Goal: Task Accomplishment & Management: Complete application form

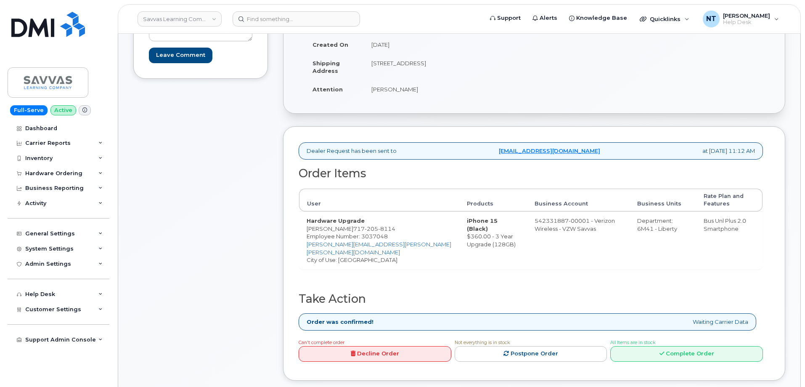
scroll to position [168, 0]
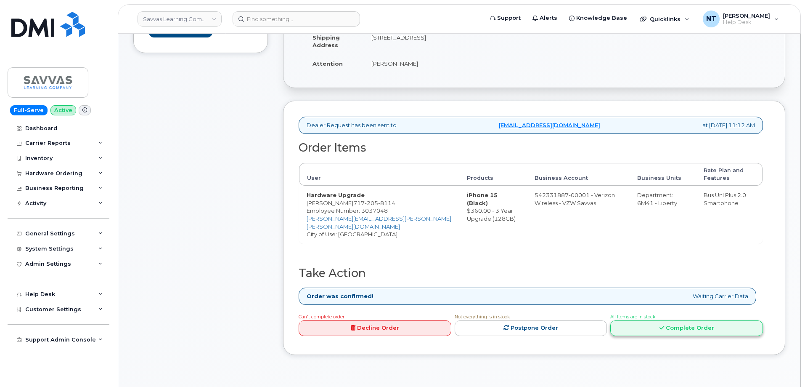
click at [665, 329] on link "Complete Order" at bounding box center [686, 328] width 153 height 16
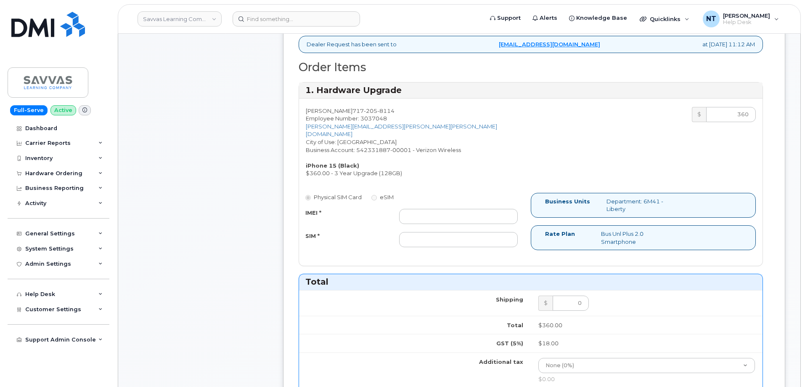
scroll to position [252, 0]
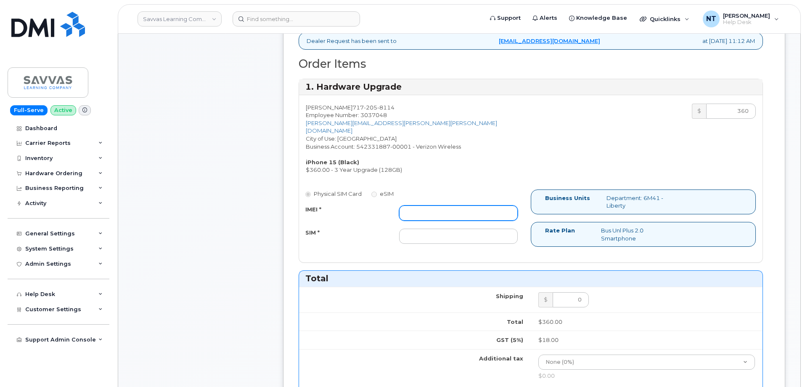
click at [427, 205] on input "IMEI *" at bounding box center [458, 212] width 119 height 15
paste input "355135958745015"
type input "355135958745015"
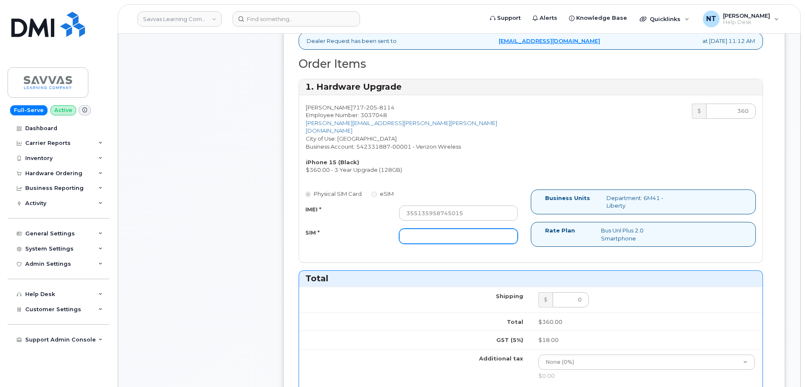
click at [462, 228] on input "SIM *" at bounding box center [458, 235] width 119 height 15
paste input "89049032007208888800208541502007"
type input "89049032007208888800208541502007"
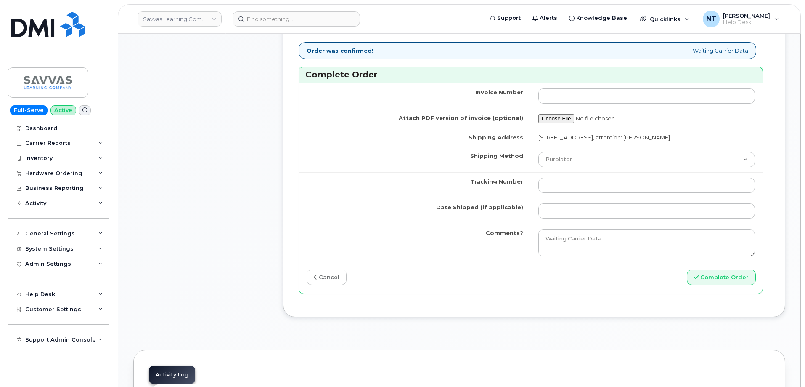
scroll to position [673, 0]
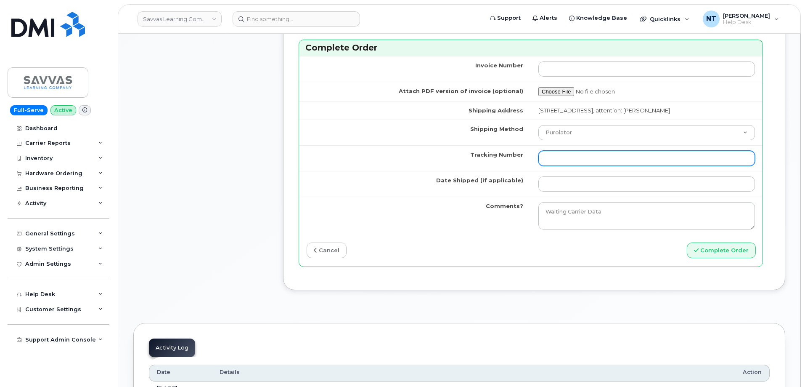
click at [578, 155] on input "Tracking Number" at bounding box center [646, 158] width 217 height 15
paste input "444401117808"
type input "444401117808"
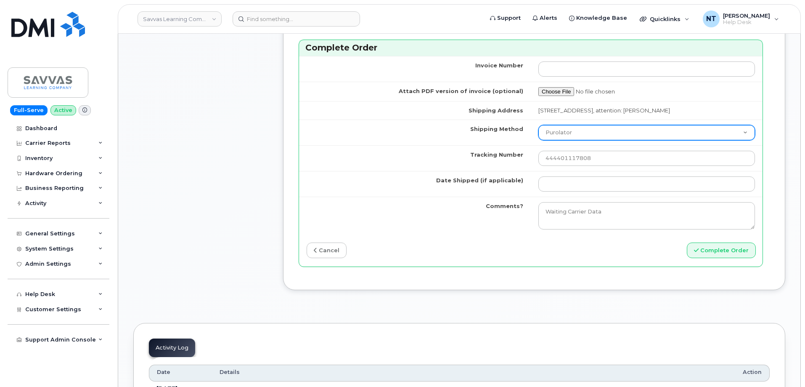
click at [580, 125] on select "Purolator UPS FedEx Canada Post Courier Other Drop Off Pick Up" at bounding box center [646, 132] width 217 height 15
select select "FedEx"
click at [538, 125] on select "Purolator UPS FedEx Canada Post Courier Other Drop Off Pick Up" at bounding box center [646, 132] width 217 height 15
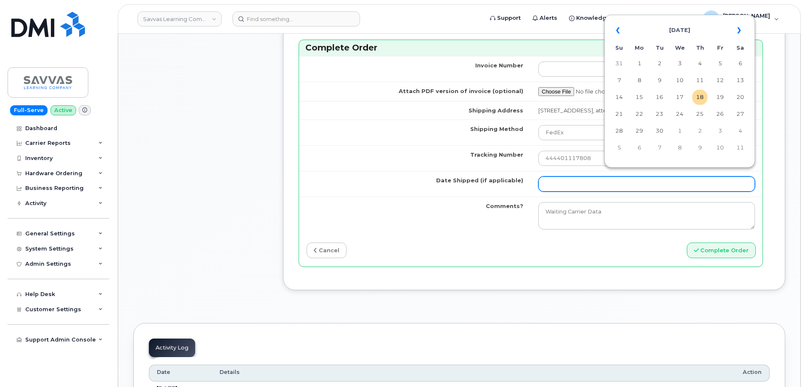
click at [572, 176] on input "Date Shipped (if applicable)" at bounding box center [646, 183] width 217 height 15
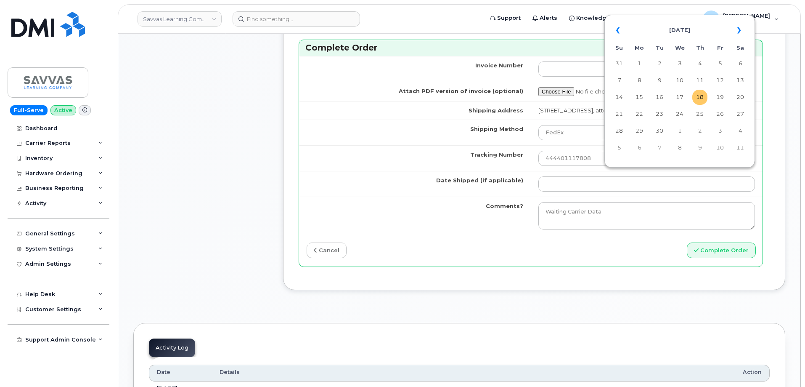
click at [699, 98] on td "18" at bounding box center [699, 97] width 15 height 15
type input "[DATE]"
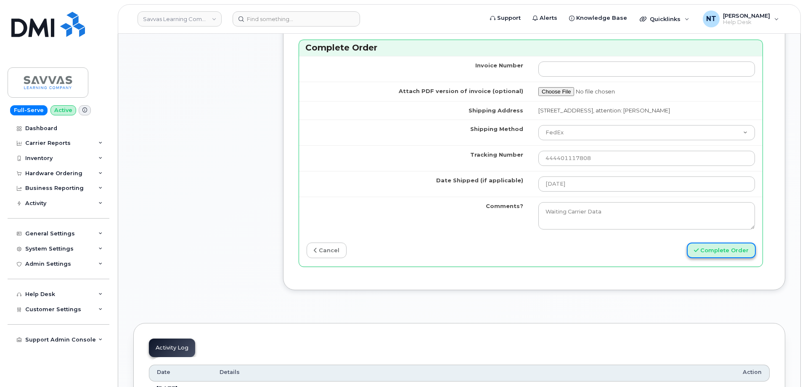
click at [721, 247] on button "Complete Order" at bounding box center [721, 250] width 69 height 16
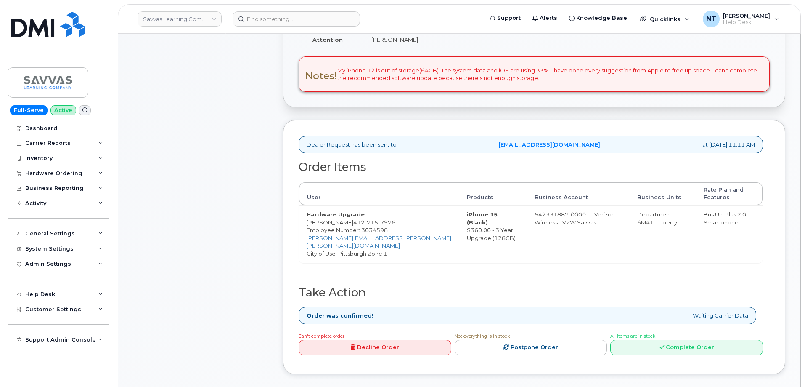
scroll to position [252, 0]
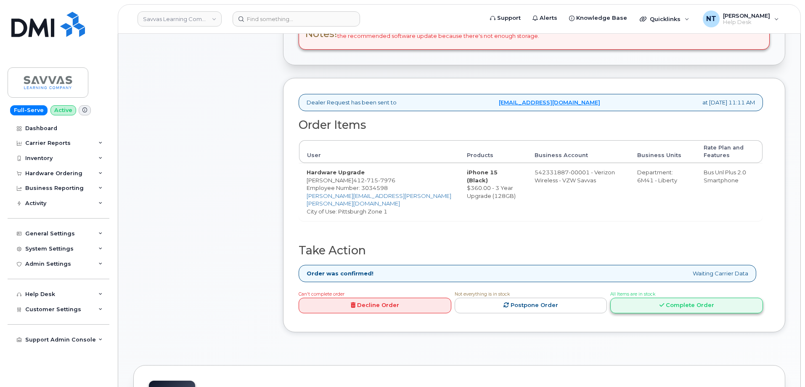
click at [685, 312] on link "Complete Order" at bounding box center [686, 305] width 153 height 16
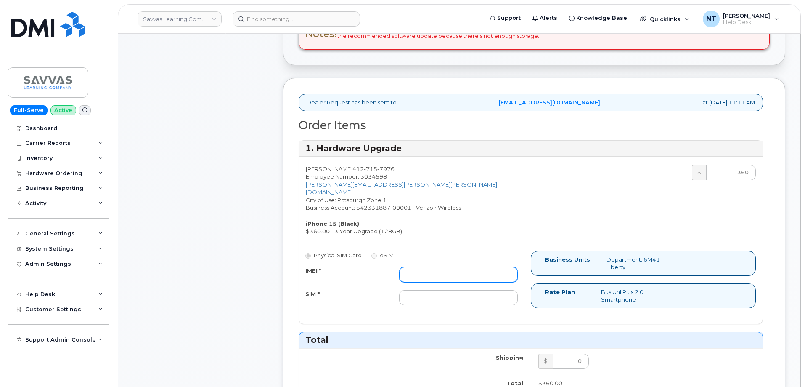
click at [478, 267] on input "IMEI *" at bounding box center [458, 274] width 119 height 15
paste input "355135959459913"
type input "355135959459913"
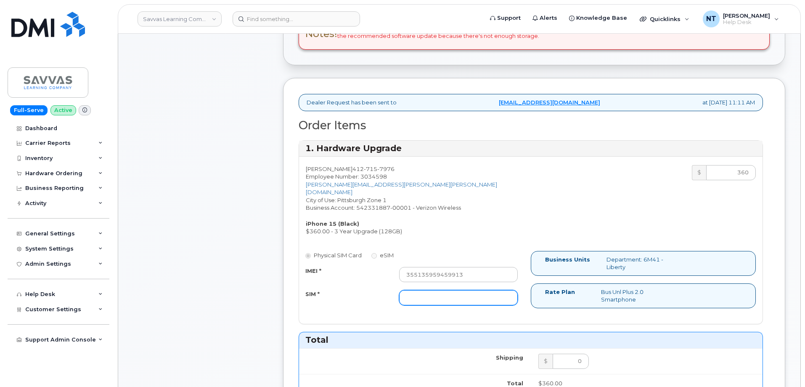
drag, startPoint x: 435, startPoint y: 291, endPoint x: 430, endPoint y: 291, distance: 4.6
click at [435, 291] on input "SIM *" at bounding box center [458, 297] width 119 height 15
paste input "89049032007208888800211984000482"
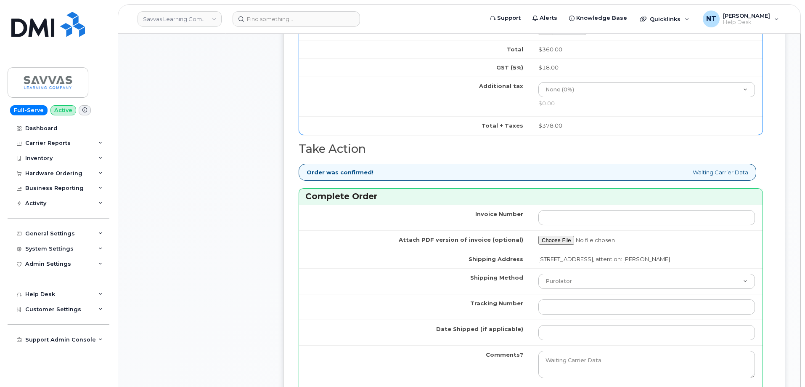
scroll to position [589, 0]
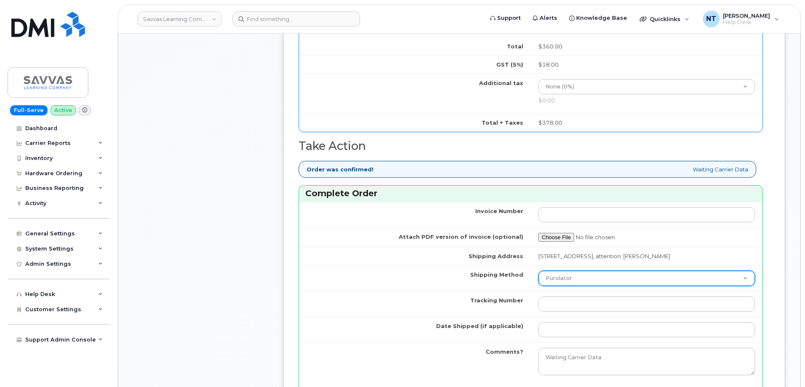
type input "89049032007208888800211984000482"
click at [561, 275] on select "Purolator UPS FedEx Canada Post Courier Other Drop Off Pick Up" at bounding box center [646, 277] width 217 height 15
select select "FedEx"
click at [538, 270] on select "Purolator UPS FedEx Canada Post Courier Other Drop Off Pick Up" at bounding box center [646, 277] width 217 height 15
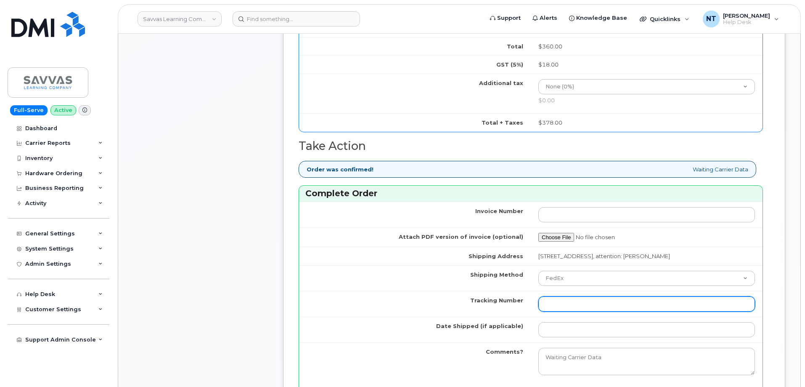
click at [581, 299] on input "Tracking Number" at bounding box center [646, 303] width 217 height 15
paste input "444401117820"
type input "444401117820"
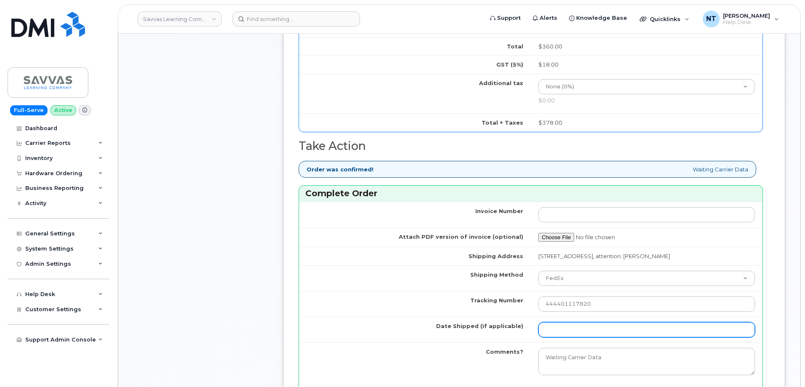
click at [571, 322] on input "Date Shipped (if applicable)" at bounding box center [646, 329] width 217 height 15
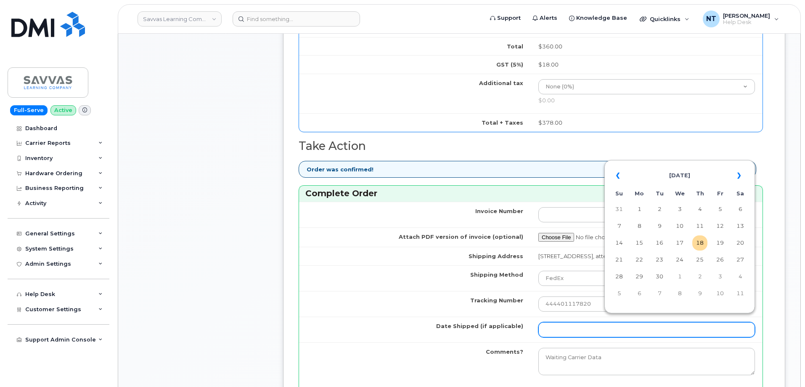
type input "[DATE]"
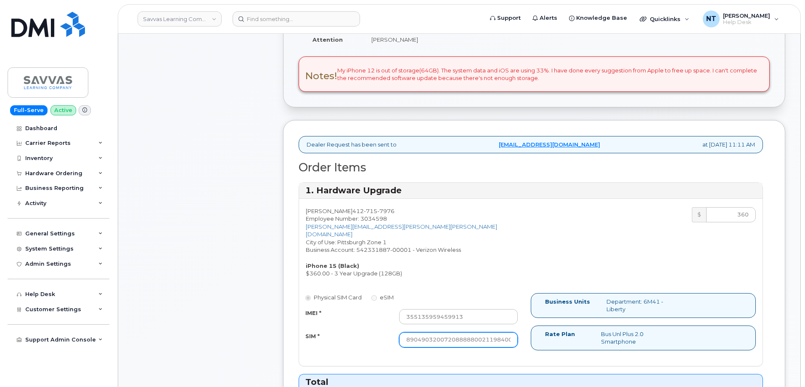
scroll to position [0, 16]
drag, startPoint x: 455, startPoint y: 330, endPoint x: 525, endPoint y: 337, distance: 70.6
click at [525, 337] on div "Physical SIM Card eSIM IMEI * 355135959459913 SIM * 890490320072088888002119840…" at bounding box center [415, 324] width 232 height 62
click at [173, 152] on div "Comments Leave Comment" at bounding box center [200, 368] width 135 height 916
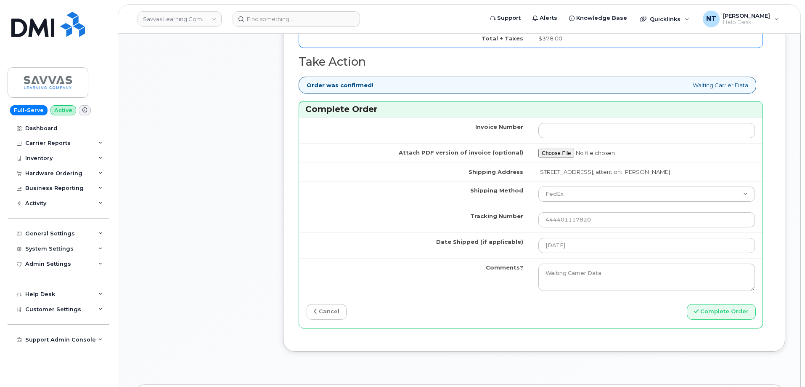
scroll to position [715, 0]
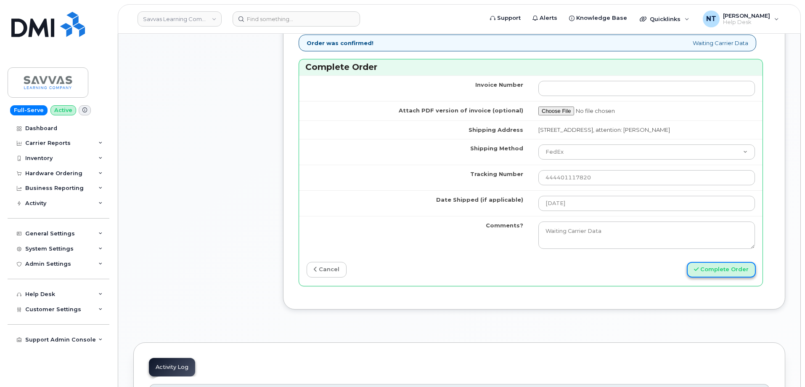
click at [716, 262] on button "Complete Order" at bounding box center [721, 270] width 69 height 16
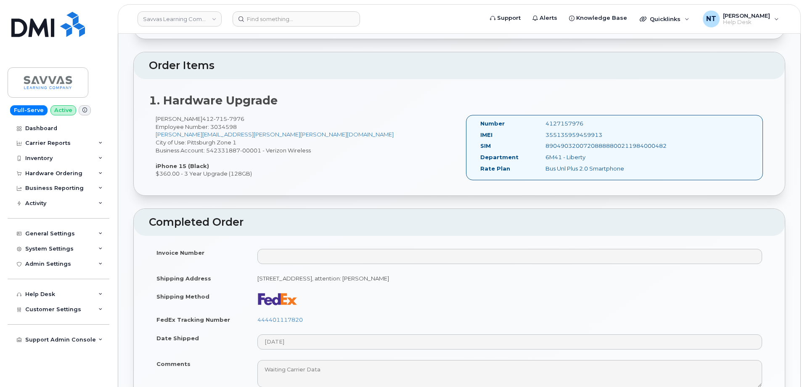
scroll to position [294, 0]
